Goal: Task Accomplishment & Management: Contribute content

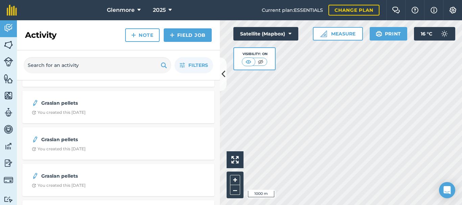
scroll to position [98, 0]
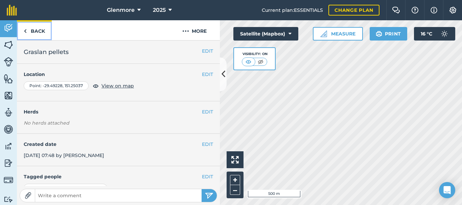
click at [25, 33] on img at bounding box center [25, 31] width 3 height 8
click at [27, 29] on link "Back" at bounding box center [34, 30] width 35 height 20
click at [36, 32] on link "Back" at bounding box center [34, 30] width 35 height 20
click at [24, 33] on img at bounding box center [25, 31] width 3 height 8
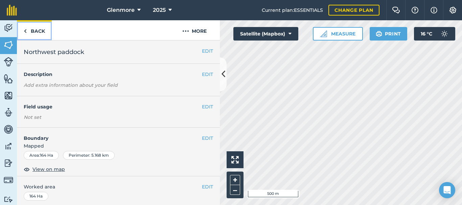
click at [30, 29] on link "Back" at bounding box center [34, 30] width 35 height 20
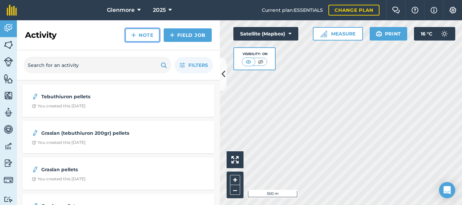
click at [143, 33] on link "Note" at bounding box center [142, 35] width 34 height 14
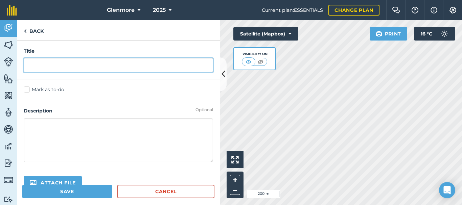
click at [130, 66] on input "text" at bounding box center [118, 65] width 189 height 14
drag, startPoint x: 54, startPoint y: 66, endPoint x: 45, endPoint y: 66, distance: 8.5
click at [45, 66] on input "Tebuthuron" at bounding box center [118, 65] width 189 height 14
type input "Tebuthuron"
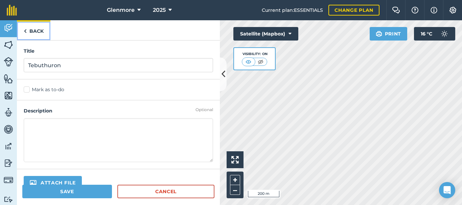
click at [25, 32] on img at bounding box center [25, 31] width 3 height 8
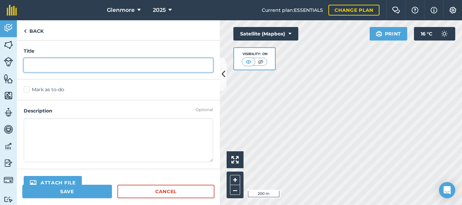
click at [50, 66] on input "text" at bounding box center [118, 65] width 189 height 14
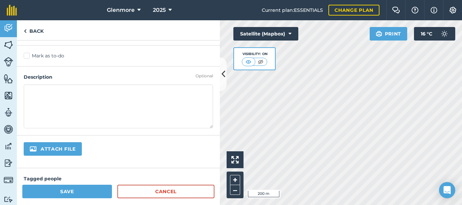
type input "Tebuthiuron pellets"
click at [90, 92] on textarea at bounding box center [118, 106] width 189 height 44
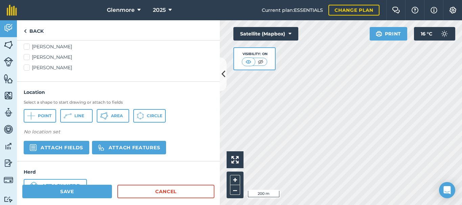
scroll to position [270, 0]
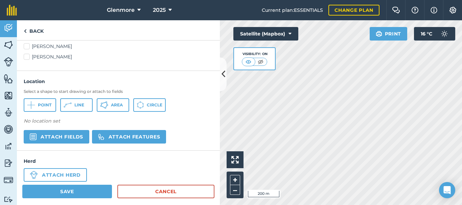
type textarea "done [DATE]"
click at [115, 108] on button "Area" at bounding box center [113, 105] width 32 height 14
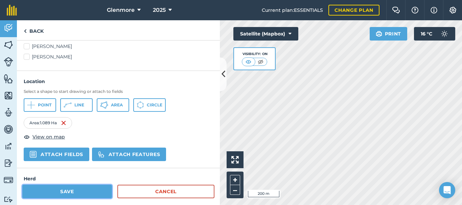
click at [68, 191] on button "Save" at bounding box center [67, 192] width 90 height 14
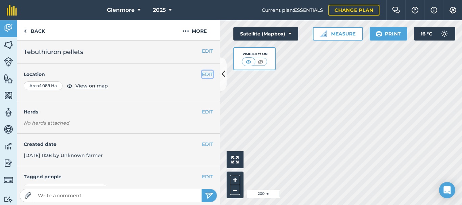
click at [205, 75] on button "EDIT" at bounding box center [207, 74] width 11 height 7
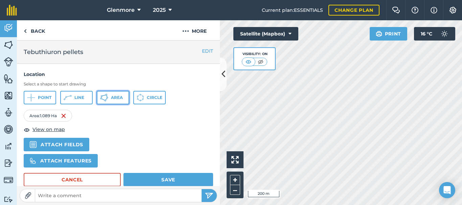
click at [112, 99] on span "Area" at bounding box center [117, 97] width 12 height 5
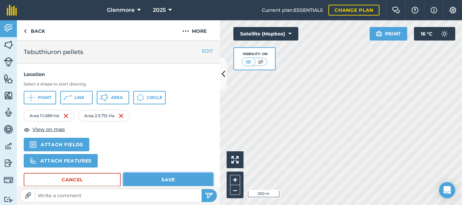
click at [165, 180] on button "Save" at bounding box center [168, 180] width 90 height 14
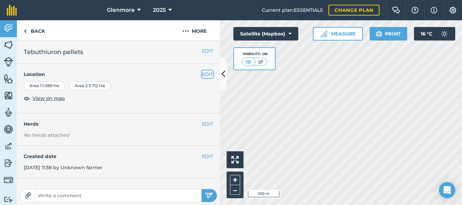
click at [202, 74] on button "EDIT" at bounding box center [207, 74] width 11 height 7
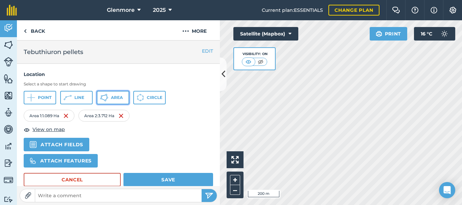
click at [114, 97] on span "Area" at bounding box center [117, 97] width 12 height 5
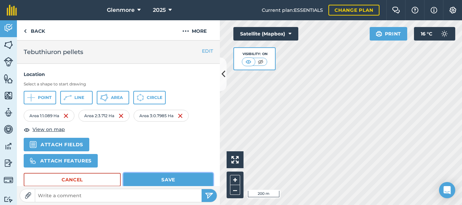
click at [170, 177] on button "Save" at bounding box center [168, 180] width 90 height 14
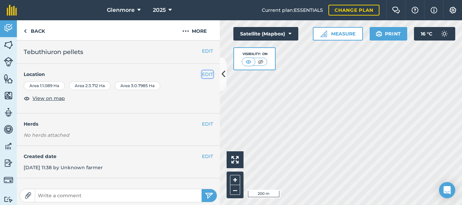
click at [202, 73] on button "EDIT" at bounding box center [207, 74] width 11 height 7
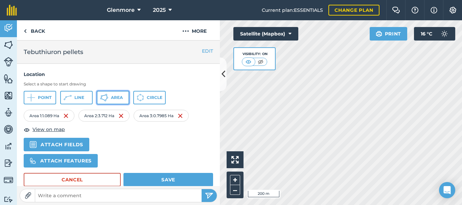
click at [119, 99] on span "Area" at bounding box center [117, 97] width 12 height 5
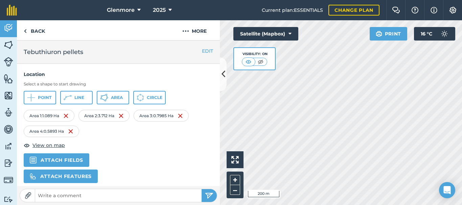
scroll to position [68, 0]
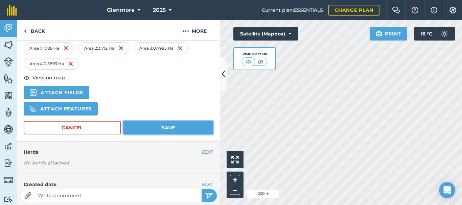
click at [170, 128] on button "Save" at bounding box center [168, 128] width 90 height 14
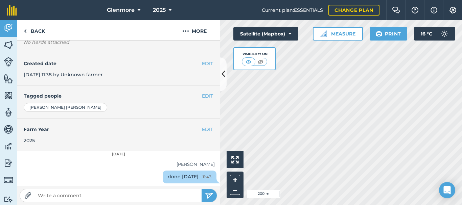
scroll to position [101, 0]
click at [202, 67] on button "EDIT" at bounding box center [207, 63] width 11 height 7
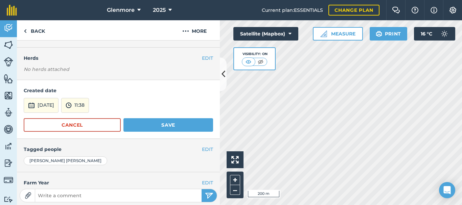
scroll to position [68, 0]
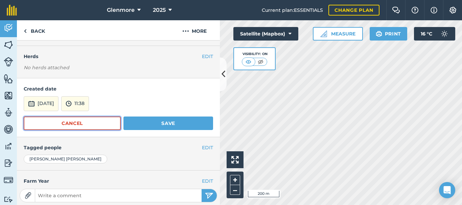
click at [65, 130] on button "Cancel" at bounding box center [72, 124] width 97 height 14
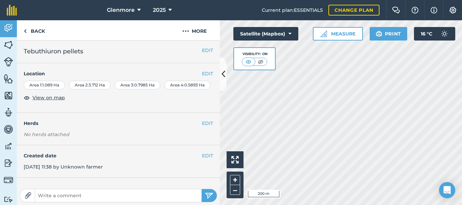
scroll to position [0, 0]
click at [203, 75] on button "EDIT" at bounding box center [207, 74] width 11 height 7
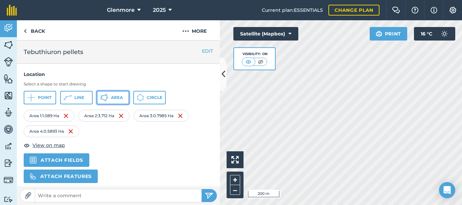
click at [119, 95] on span "Area" at bounding box center [117, 97] width 12 height 5
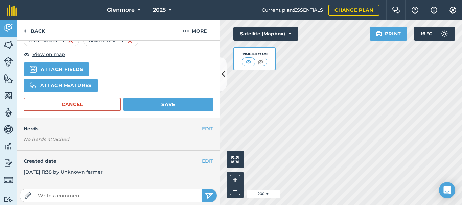
scroll to position [101, 0]
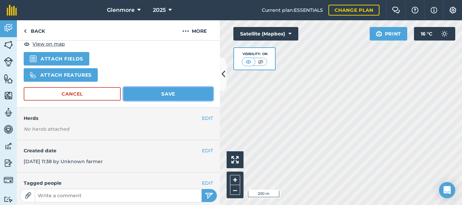
click at [169, 94] on button "Save" at bounding box center [168, 94] width 90 height 14
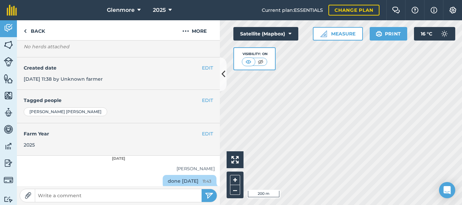
scroll to position [0, 0]
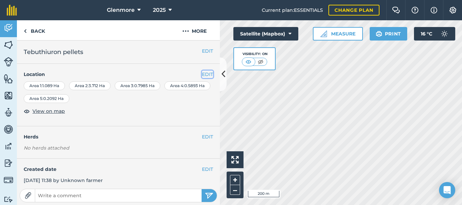
click at [202, 73] on button "EDIT" at bounding box center [207, 74] width 11 height 7
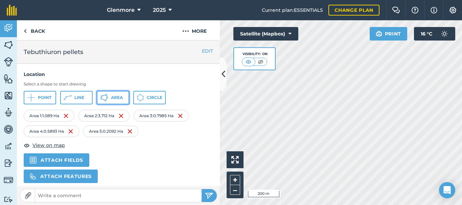
click at [115, 97] on span "Area" at bounding box center [117, 97] width 12 height 5
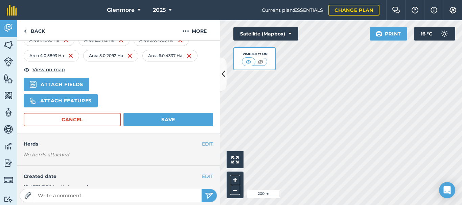
scroll to position [101, 0]
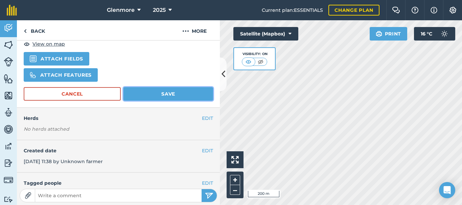
click at [162, 95] on button "Save" at bounding box center [168, 94] width 90 height 14
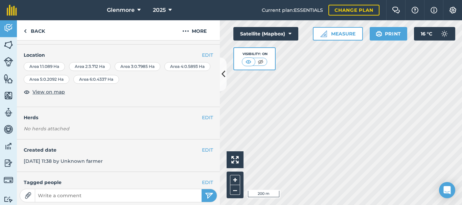
scroll to position [0, 0]
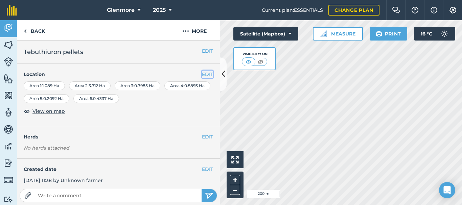
click at [204, 74] on button "EDIT" at bounding box center [207, 74] width 11 height 7
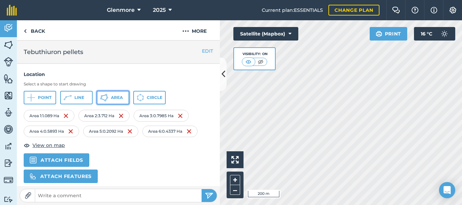
click at [118, 97] on span "Area" at bounding box center [117, 97] width 12 height 5
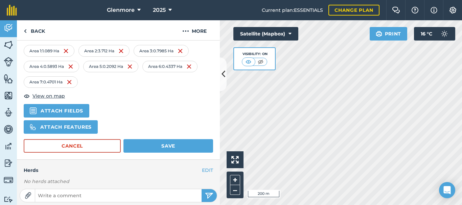
scroll to position [68, 0]
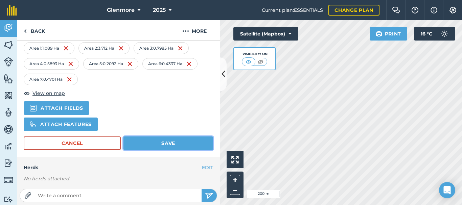
click at [156, 143] on button "Save" at bounding box center [168, 144] width 90 height 14
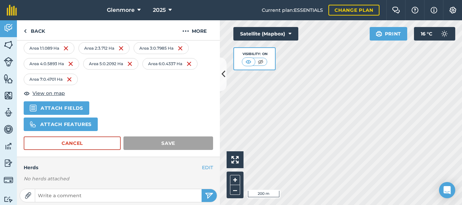
scroll to position [0, 0]
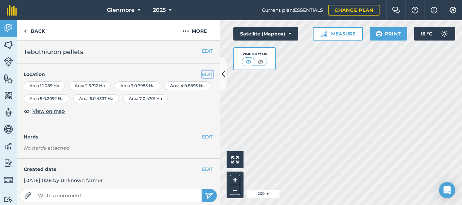
click at [204, 71] on button "EDIT" at bounding box center [207, 74] width 11 height 7
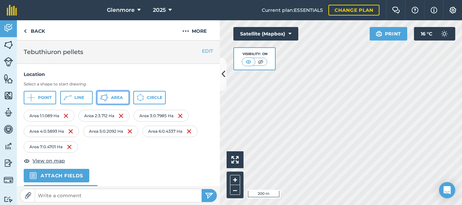
click at [119, 98] on span "Area" at bounding box center [117, 97] width 12 height 5
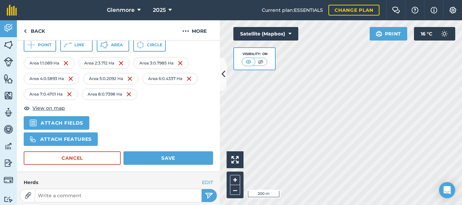
scroll to position [68, 0]
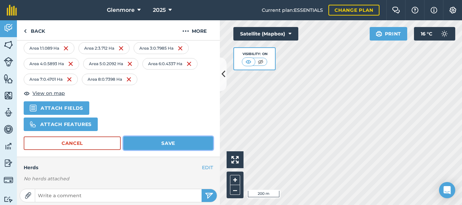
click at [163, 143] on button "Save" at bounding box center [168, 144] width 90 height 14
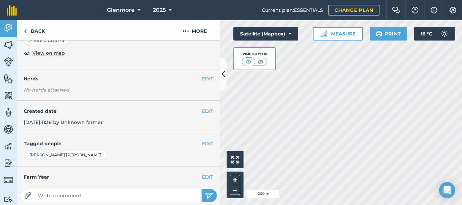
scroll to position [0, 0]
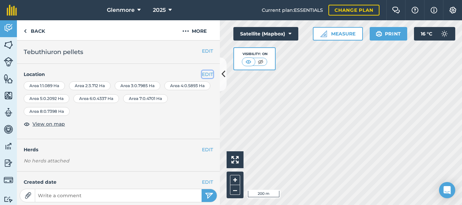
click at [202, 74] on button "EDIT" at bounding box center [207, 74] width 11 height 7
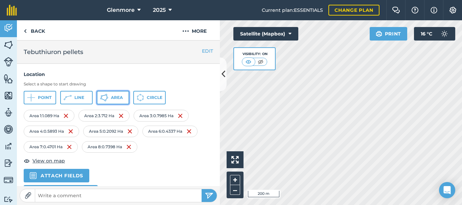
click at [114, 98] on span "Area" at bounding box center [117, 97] width 12 height 5
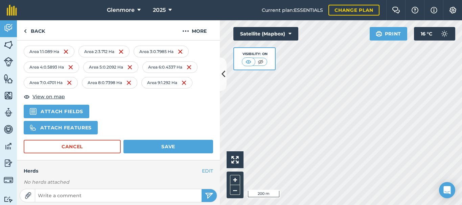
scroll to position [68, 0]
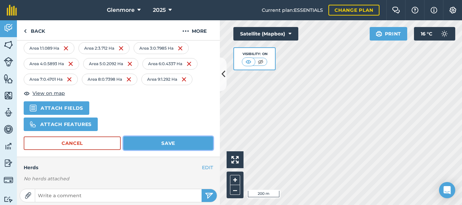
click at [171, 144] on button "Save" at bounding box center [168, 144] width 90 height 14
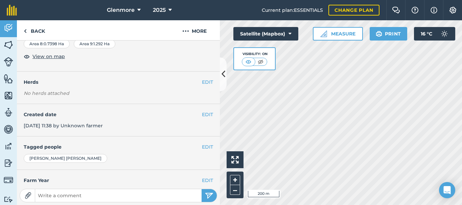
scroll to position [0, 0]
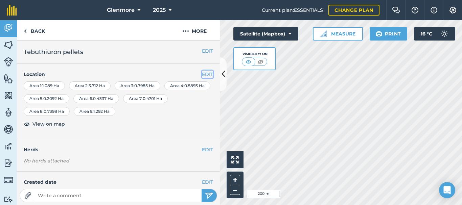
click at [202, 75] on button "EDIT" at bounding box center [207, 74] width 11 height 7
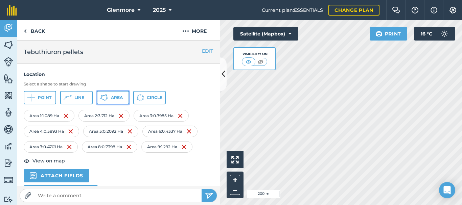
click at [115, 98] on span "Area" at bounding box center [117, 97] width 12 height 5
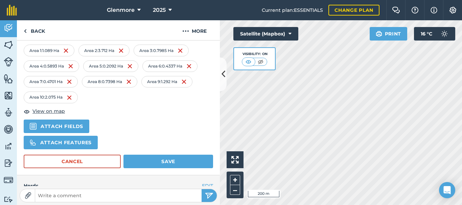
scroll to position [68, 0]
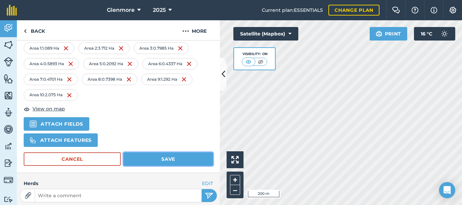
click at [171, 158] on button "Save" at bounding box center [168, 159] width 90 height 14
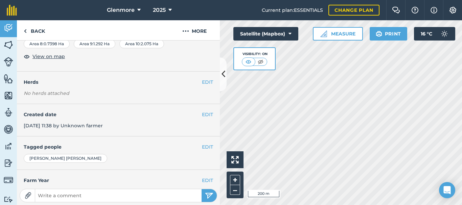
scroll to position [0, 0]
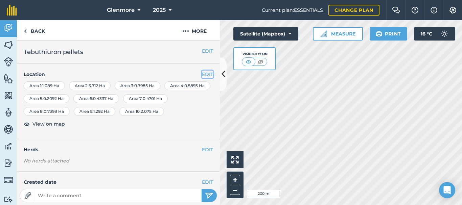
click at [202, 75] on button "EDIT" at bounding box center [207, 74] width 11 height 7
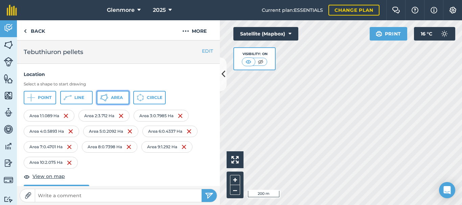
click at [114, 100] on span "Area" at bounding box center [117, 97] width 12 height 5
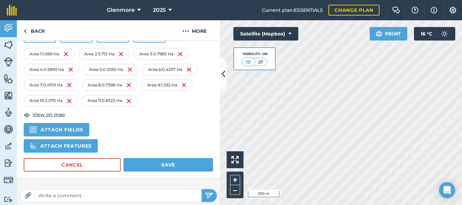
scroll to position [68, 0]
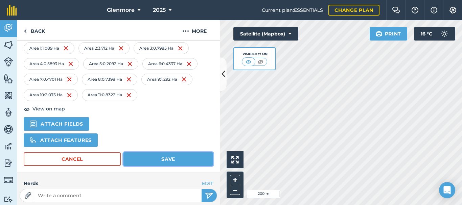
click at [151, 157] on button "Save" at bounding box center [168, 159] width 90 height 14
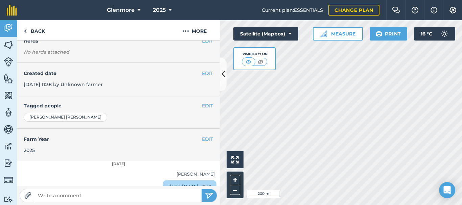
scroll to position [131, 0]
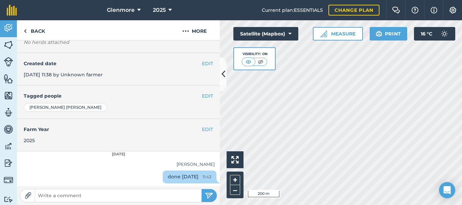
click at [166, 176] on div "done [DATE] 11:43" at bounding box center [190, 177] width 54 height 13
click at [202, 63] on button "EDIT" at bounding box center [207, 63] width 11 height 7
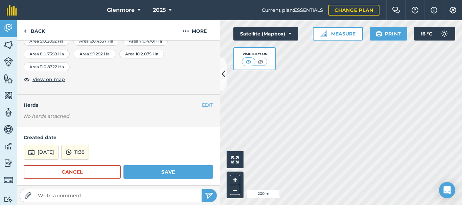
scroll to position [56, 0]
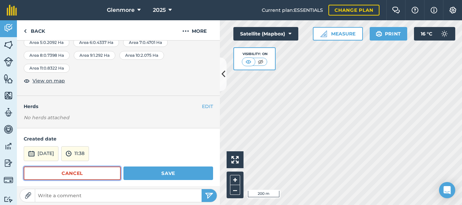
click at [69, 175] on button "Cancel" at bounding box center [72, 174] width 97 height 14
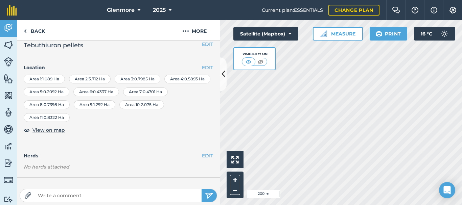
scroll to position [0, 0]
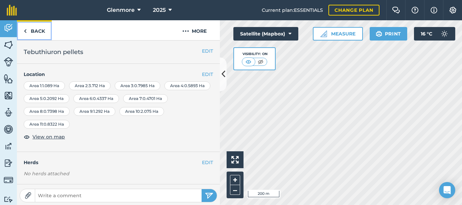
click at [37, 28] on link "Back" at bounding box center [34, 30] width 35 height 20
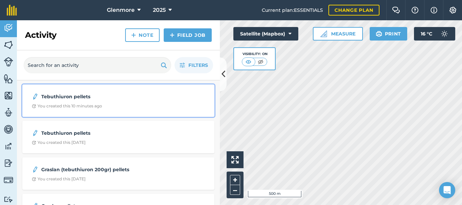
click at [135, 100] on strong "Tebuthiuron pellets" at bounding box center [94, 96] width 107 height 7
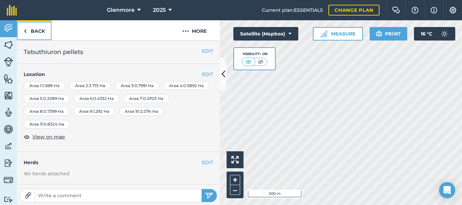
click at [25, 28] on img at bounding box center [25, 31] width 3 height 8
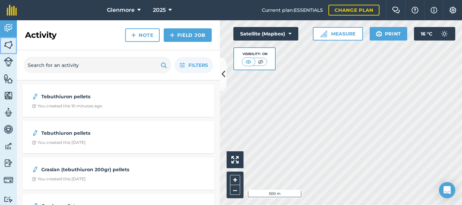
click at [9, 44] on img at bounding box center [8, 45] width 9 height 10
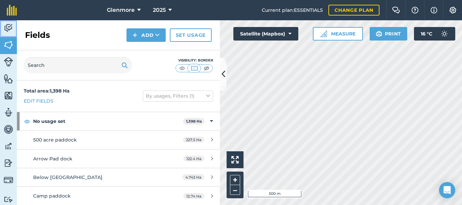
click at [10, 28] on img at bounding box center [8, 28] width 9 height 10
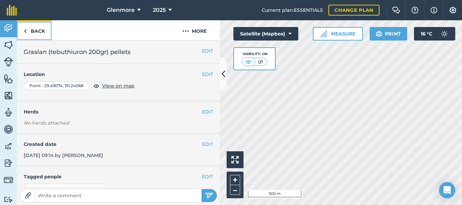
click at [25, 31] on img at bounding box center [25, 31] width 3 height 8
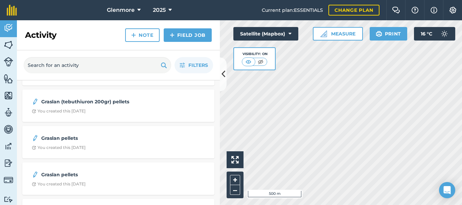
scroll to position [67, 0]
click at [145, 37] on link "Note" at bounding box center [142, 35] width 34 height 14
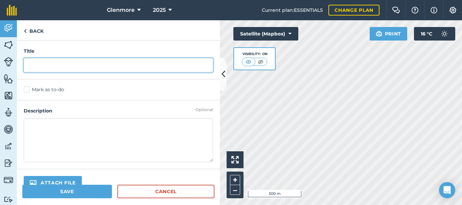
click at [128, 68] on input "text" at bounding box center [118, 65] width 189 height 14
type input "Tebuthiuron Pellets"
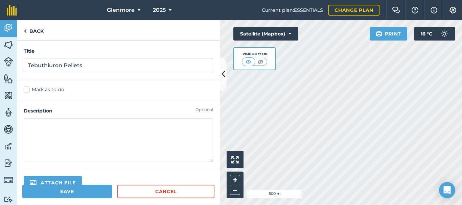
click at [114, 123] on textarea at bounding box center [118, 140] width 189 height 44
type textarea "Done"
click at [169, 10] on icon at bounding box center [169, 10] width 3 height 8
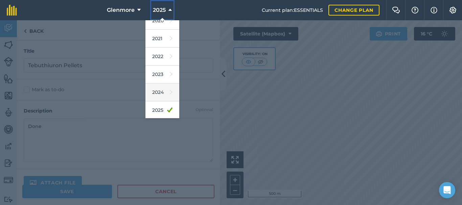
scroll to position [68, 0]
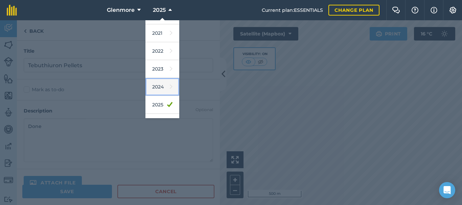
click at [162, 89] on link "2024" at bounding box center [162, 87] width 34 height 18
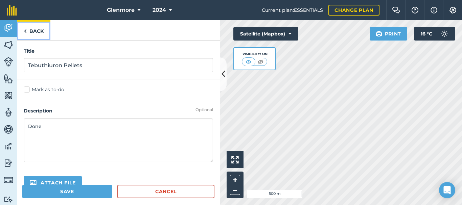
click at [30, 30] on link "Back" at bounding box center [33, 30] width 33 height 20
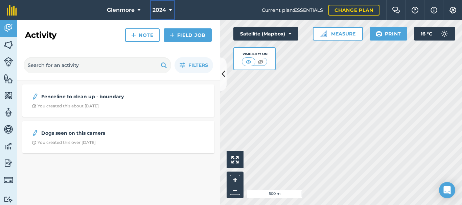
drag, startPoint x: 167, startPoint y: 9, endPoint x: 164, endPoint y: 17, distance: 8.5
click at [167, 10] on button "2024" at bounding box center [162, 10] width 25 height 20
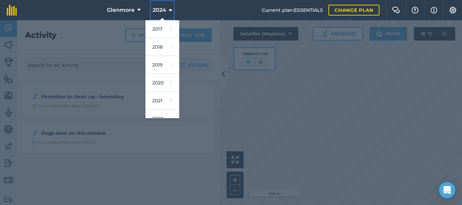
scroll to position [68, 0]
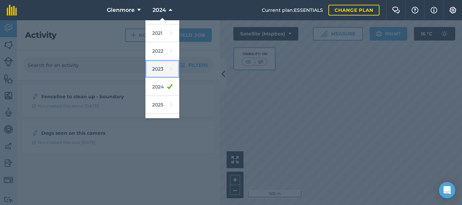
click at [160, 71] on link "2023" at bounding box center [162, 69] width 34 height 18
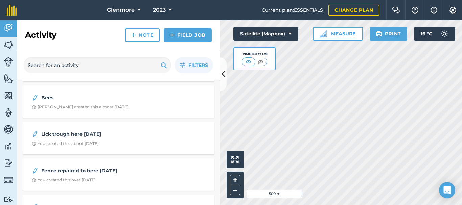
scroll to position [0, 0]
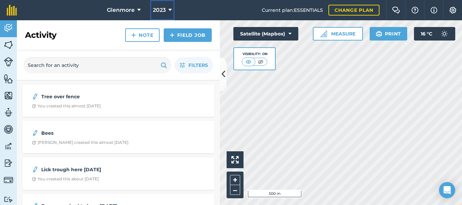
click at [170, 11] on icon at bounding box center [169, 10] width 3 height 8
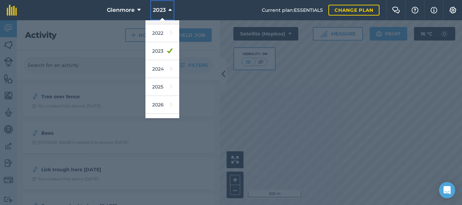
scroll to position [99, 0]
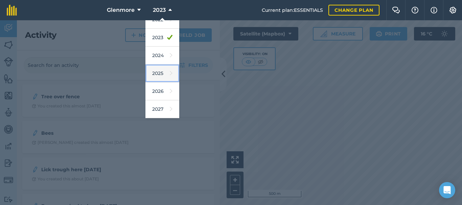
click at [159, 74] on link "2025" at bounding box center [162, 74] width 34 height 18
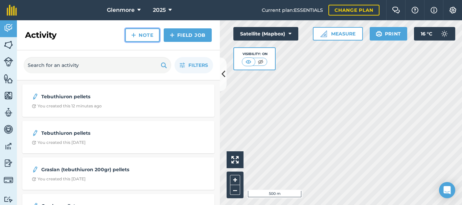
click at [140, 38] on link "Note" at bounding box center [142, 35] width 34 height 14
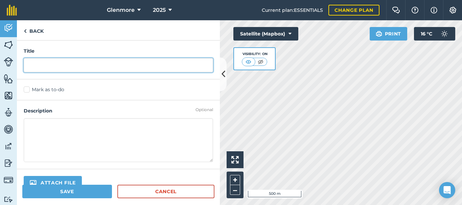
click at [121, 66] on input "text" at bounding box center [118, 65] width 189 height 14
type input "Tebuthiuron pellets"
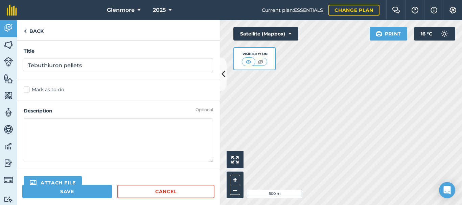
click at [76, 128] on textarea at bounding box center [118, 140] width 189 height 44
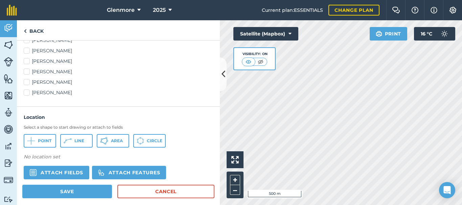
scroll to position [237, 0]
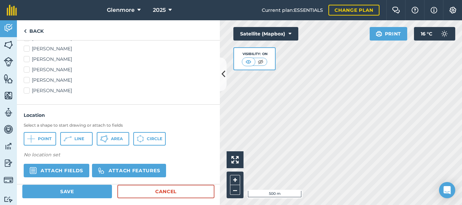
type textarea "done [DATE]"
click at [113, 143] on button "Area" at bounding box center [113, 139] width 32 height 14
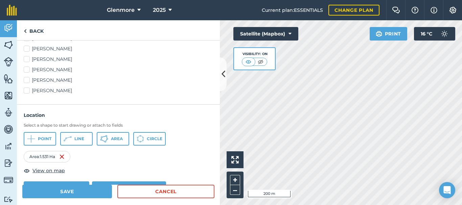
scroll to position [270, 0]
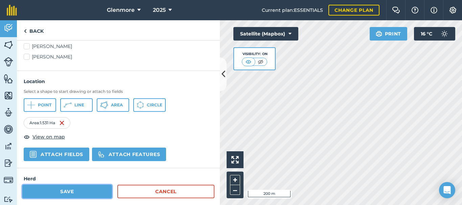
click at [68, 193] on button "Save" at bounding box center [67, 192] width 90 height 14
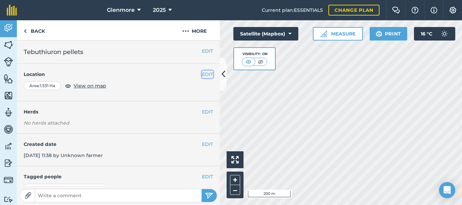
click at [203, 74] on button "EDIT" at bounding box center [207, 74] width 11 height 7
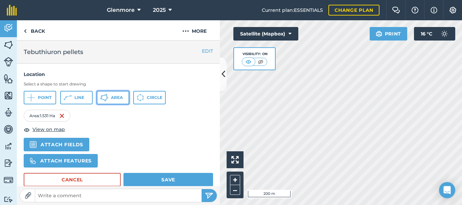
click at [114, 98] on span "Area" at bounding box center [117, 97] width 12 height 5
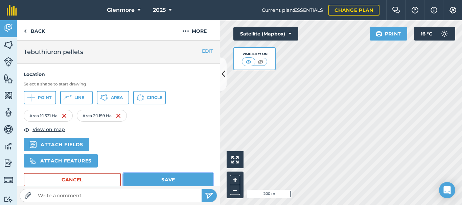
click at [161, 182] on button "Save" at bounding box center [168, 180] width 90 height 14
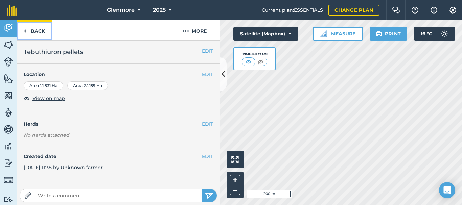
click at [37, 31] on link "Back" at bounding box center [34, 30] width 35 height 20
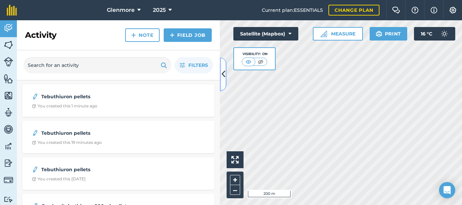
click at [224, 74] on icon at bounding box center [223, 74] width 4 height 12
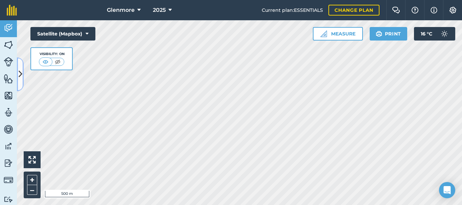
click at [20, 76] on icon at bounding box center [21, 74] width 4 height 12
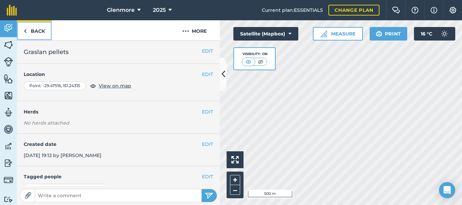
click at [32, 33] on link "Back" at bounding box center [34, 30] width 35 height 20
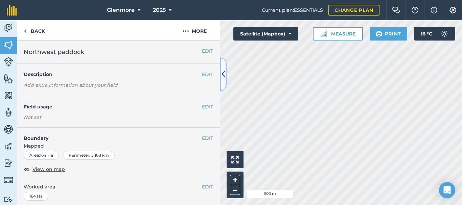
click at [222, 75] on icon at bounding box center [223, 74] width 4 height 12
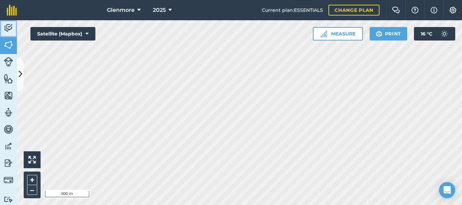
drag, startPoint x: 7, startPoint y: 30, endPoint x: 15, endPoint y: 34, distance: 9.2
click at [7, 30] on img at bounding box center [8, 28] width 9 height 10
